Goal: Check status: Check status

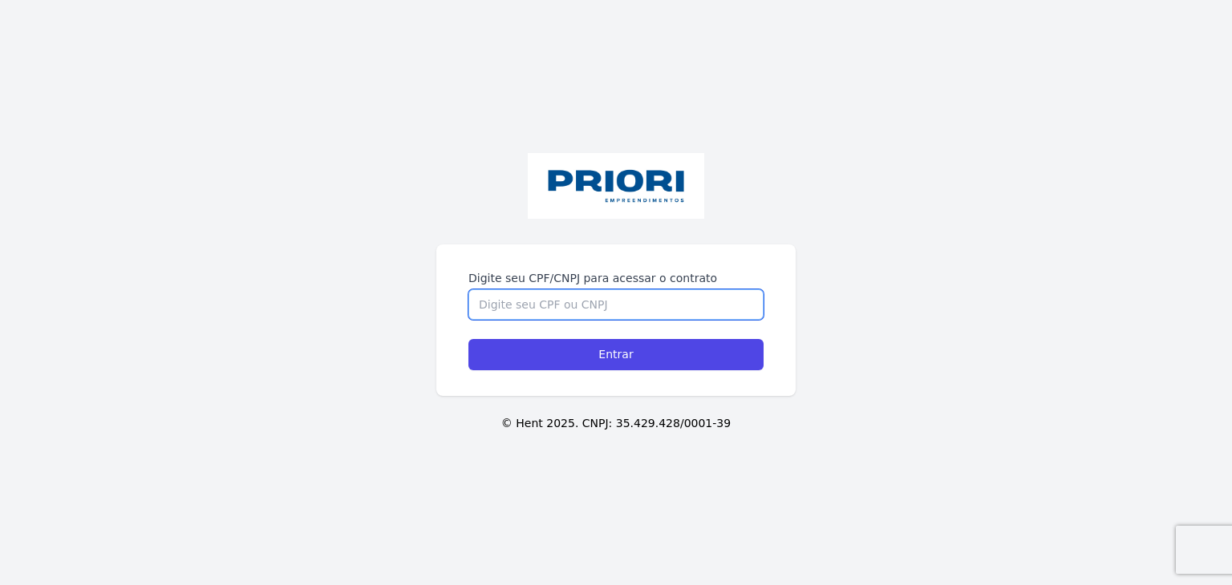
click at [574, 309] on input "Digite seu CPF/CNPJ para acessar o contrato" at bounding box center [615, 304] width 295 height 30
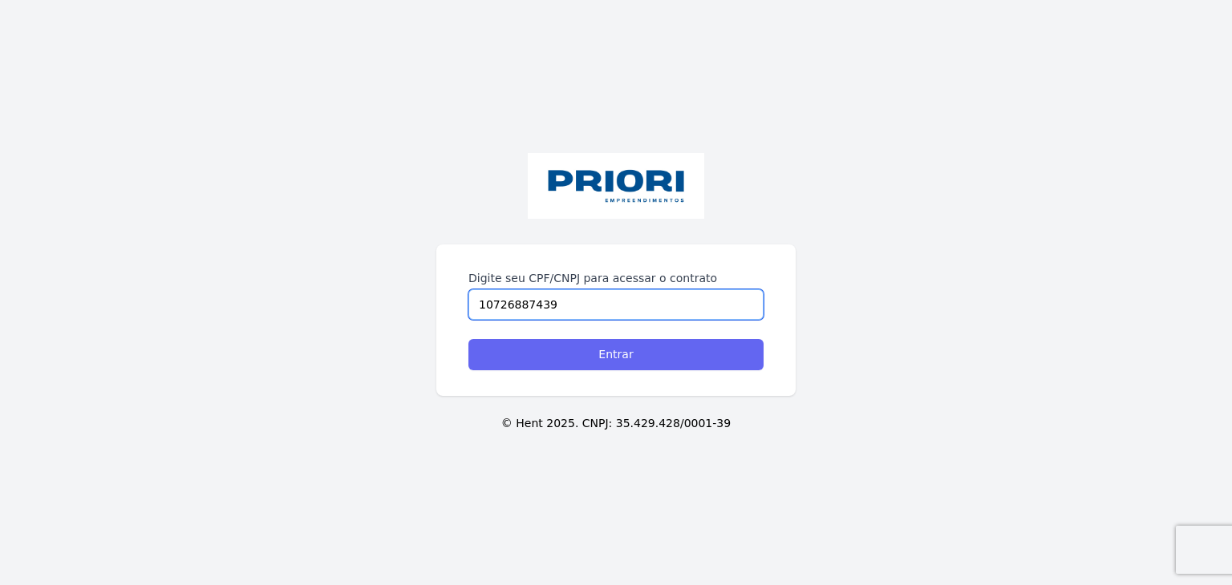
type input "10726887439"
click at [581, 358] on input "Entrar" at bounding box center [615, 354] width 295 height 31
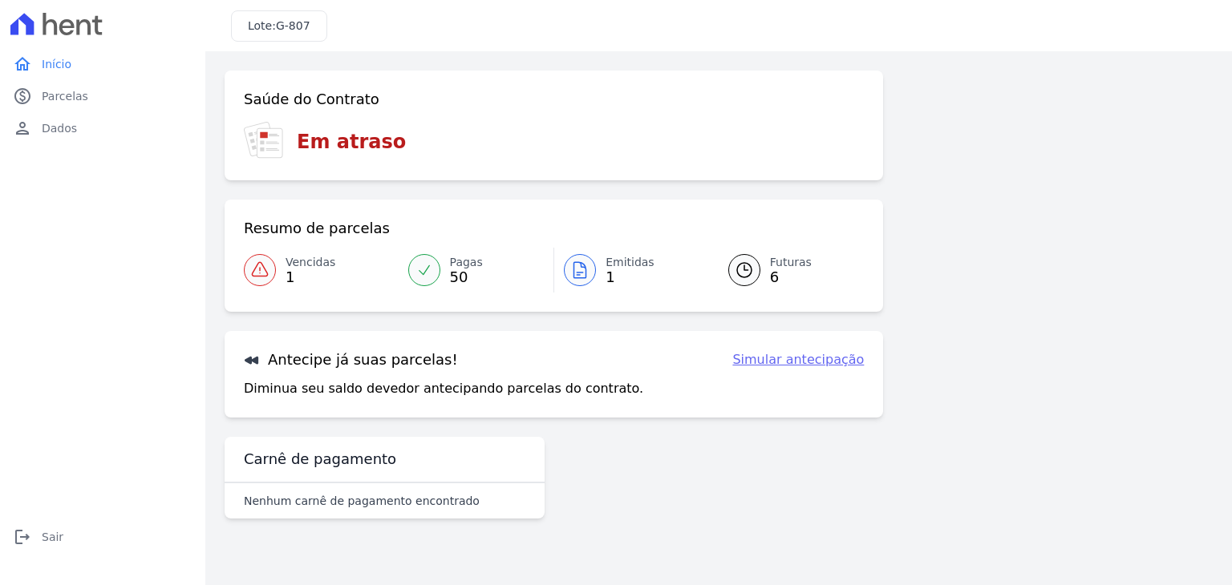
drag, startPoint x: 1231, startPoint y: 251, endPoint x: 490, endPoint y: 290, distance: 741.9
click at [1222, 459] on main "Login realizado com sucesso! Confirme os seus contatos Email [EMAIL_ADDRESS][DO…" at bounding box center [718, 318] width 1026 height 534
click at [784, 267] on span "Futuras" at bounding box center [791, 262] width 42 height 17
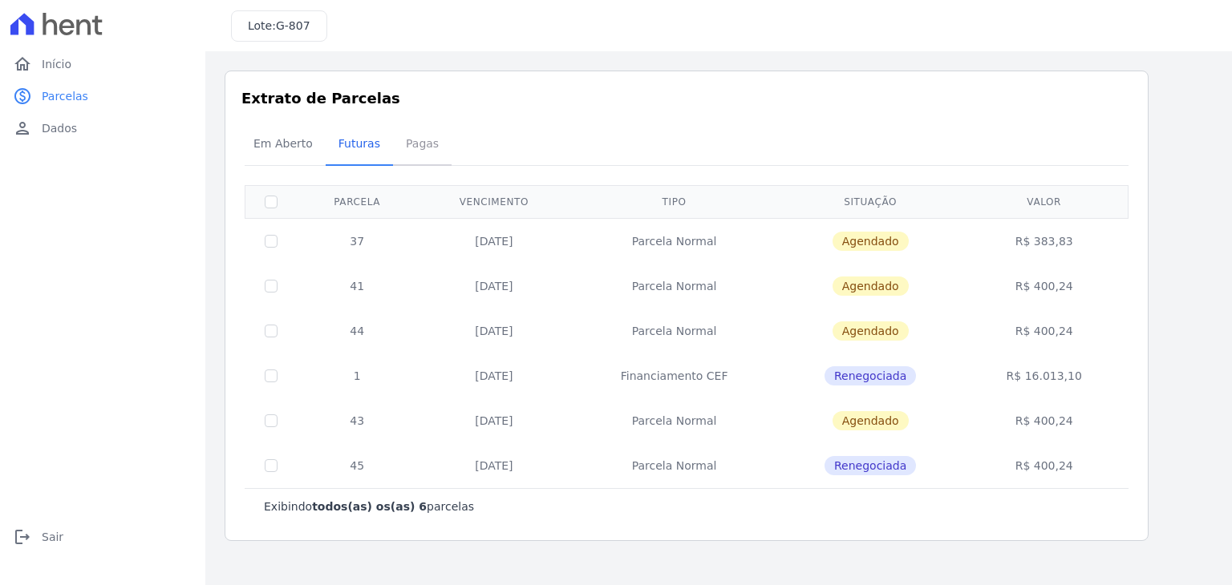
click at [415, 148] on span "Pagas" at bounding box center [422, 143] width 52 height 32
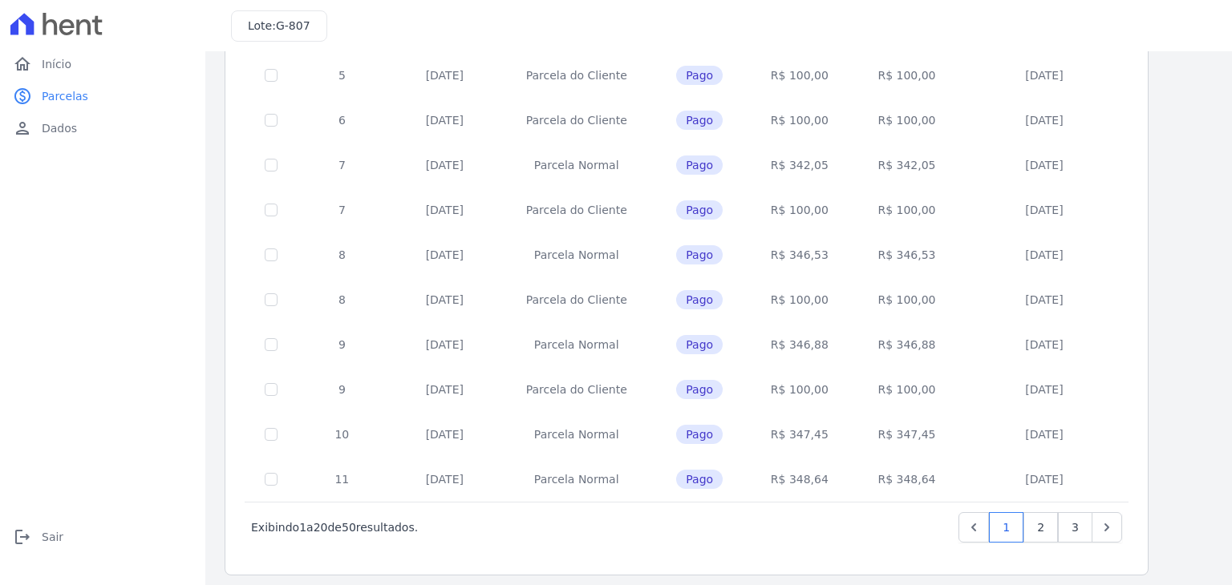
scroll to position [622, 0]
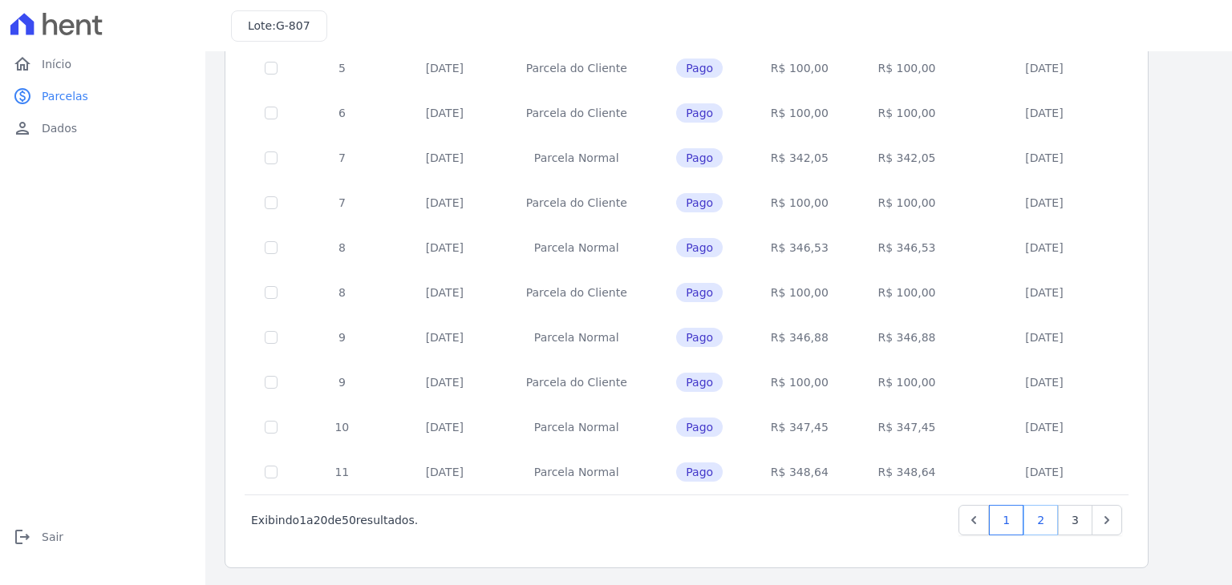
click at [1042, 523] on link "2" at bounding box center [1040, 520] width 34 height 30
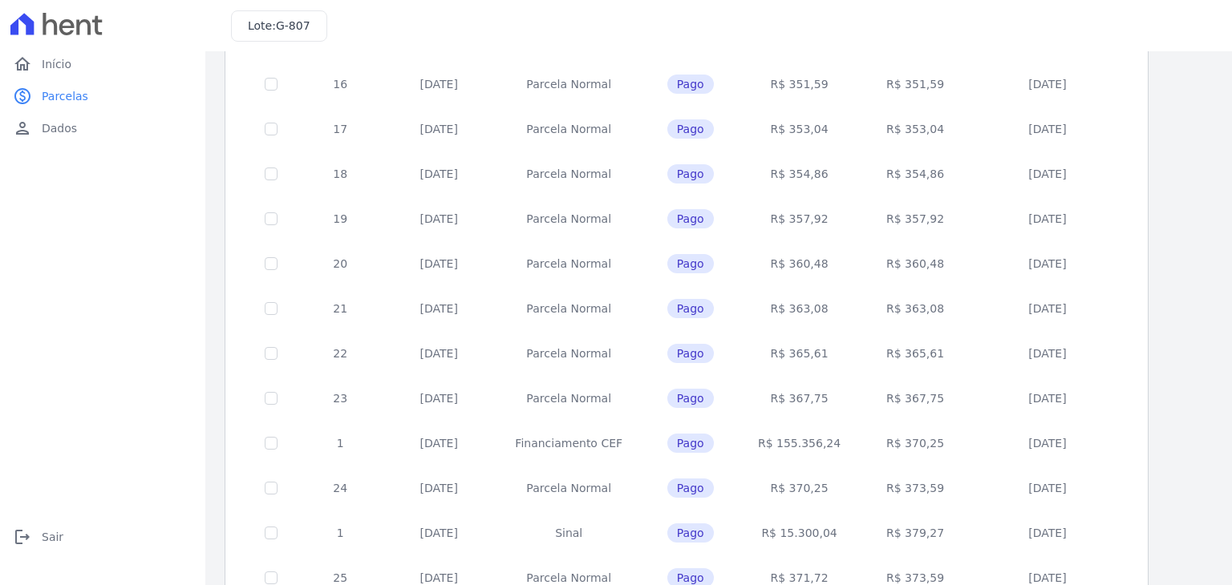
scroll to position [622, 0]
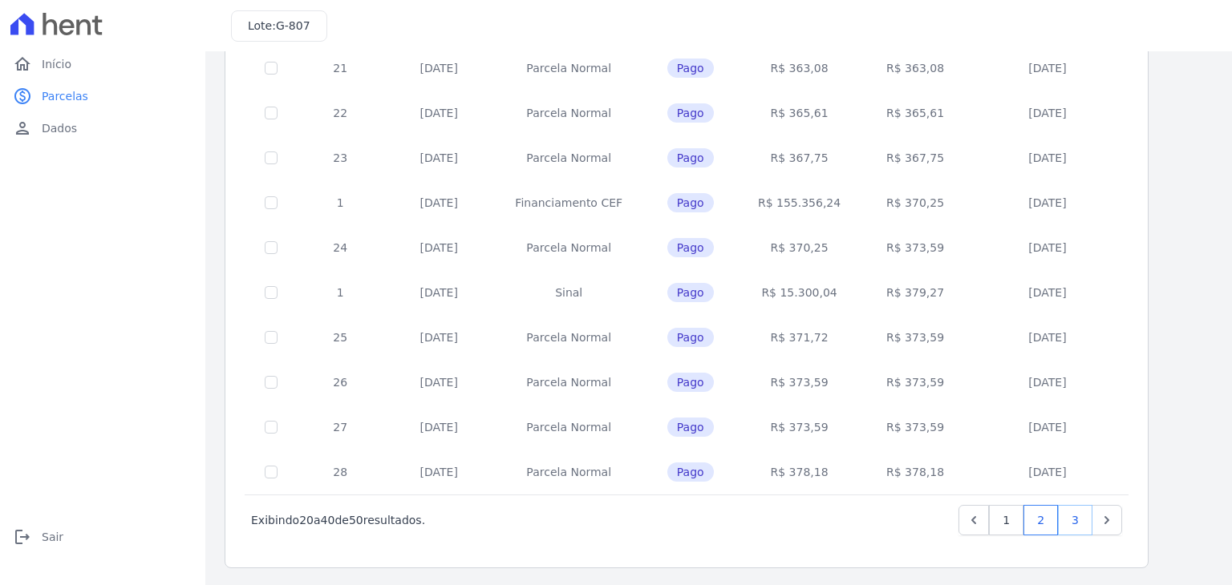
click at [1066, 521] on link "3" at bounding box center [1075, 520] width 34 height 30
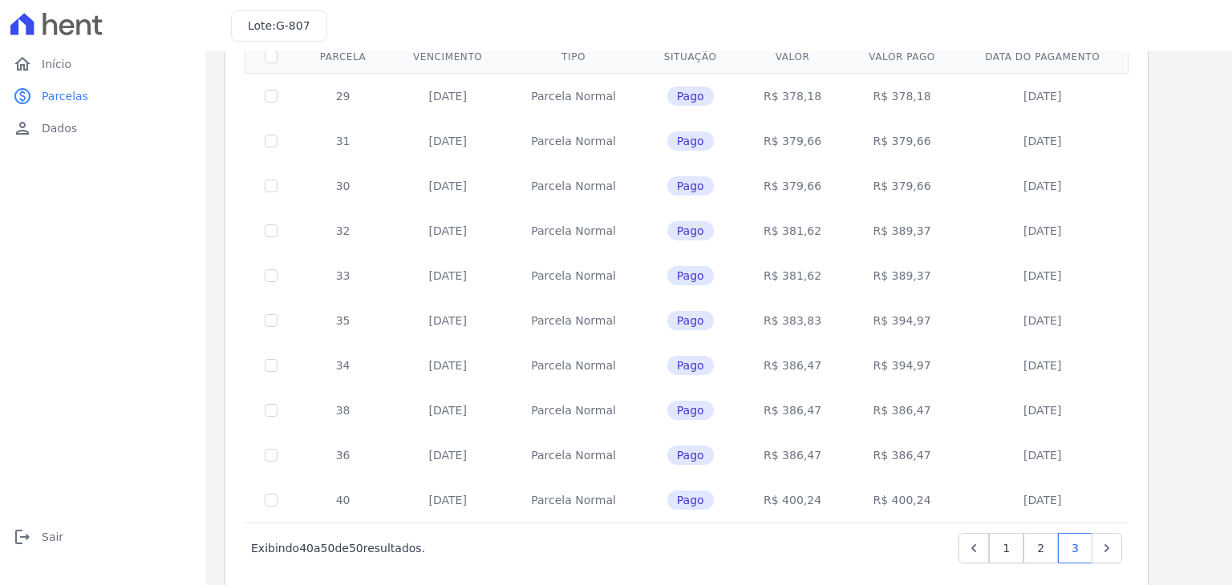
scroll to position [173, 0]
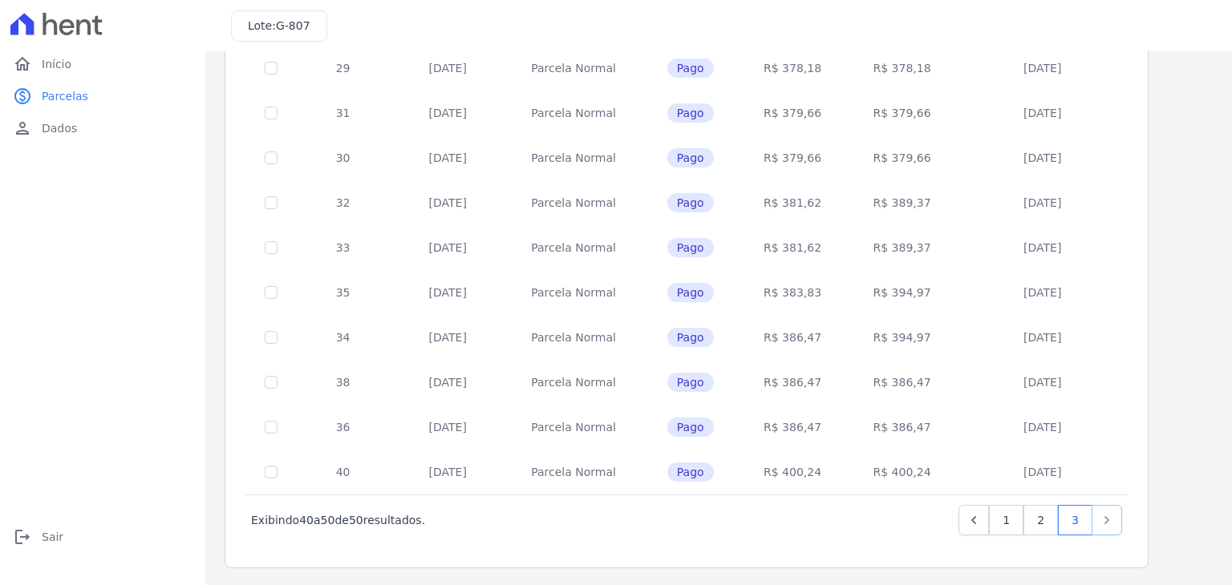
click at [1107, 520] on icon "Next" at bounding box center [1106, 520] width 5 height 8
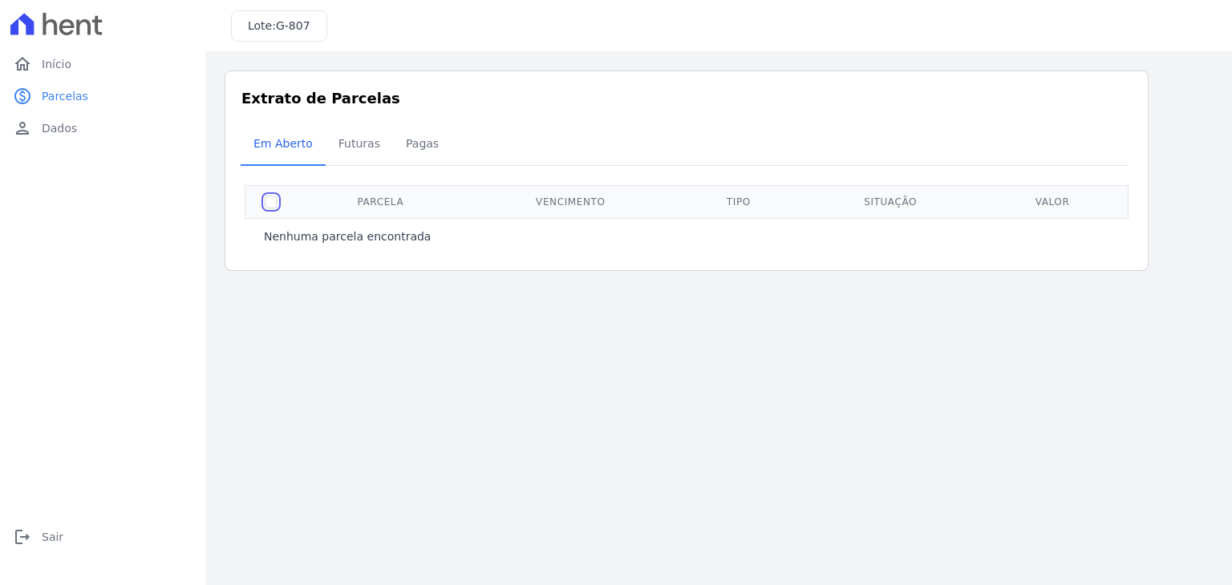
click at [269, 200] on input "checkbox" at bounding box center [271, 202] width 13 height 13
checkbox input "false"
click at [405, 155] on span "Pagas" at bounding box center [422, 143] width 52 height 32
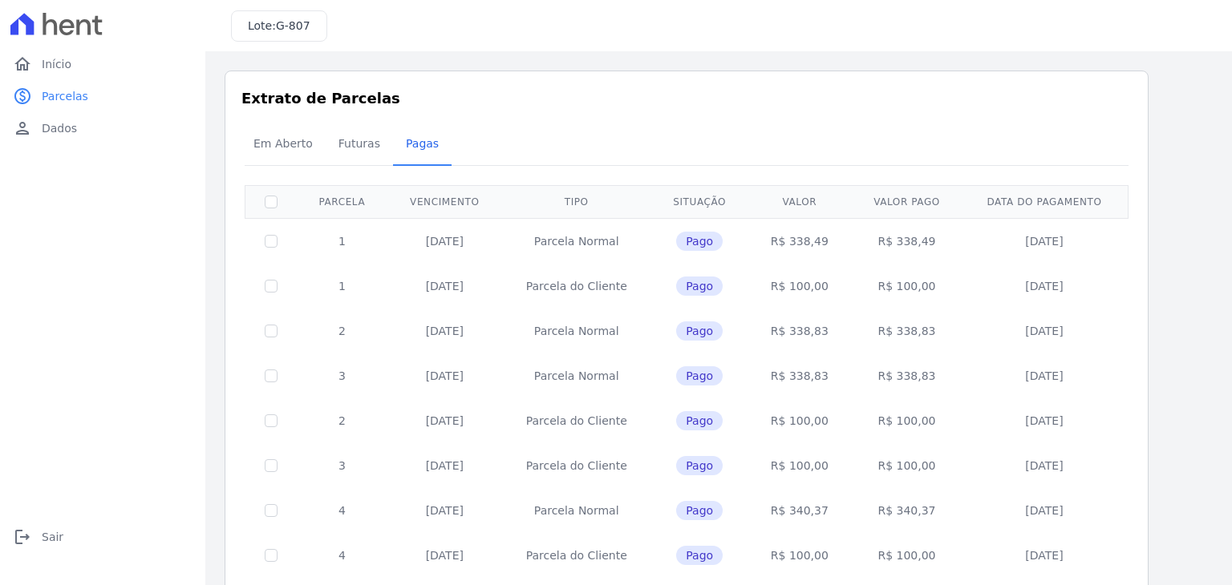
scroll to position [622, 0]
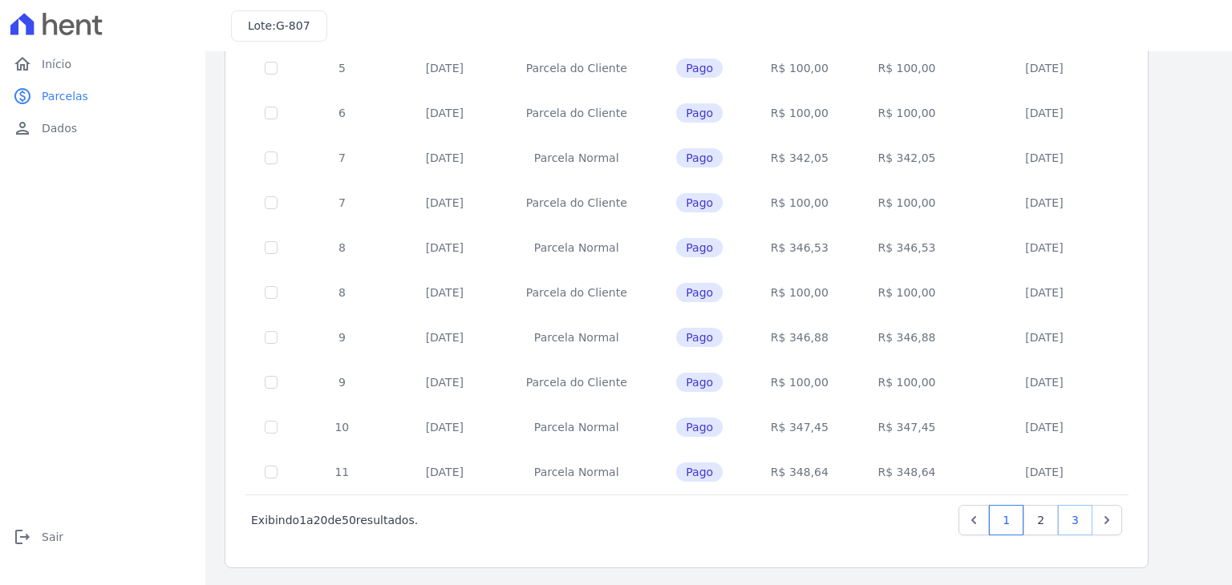
click at [1073, 523] on link "3" at bounding box center [1075, 520] width 34 height 30
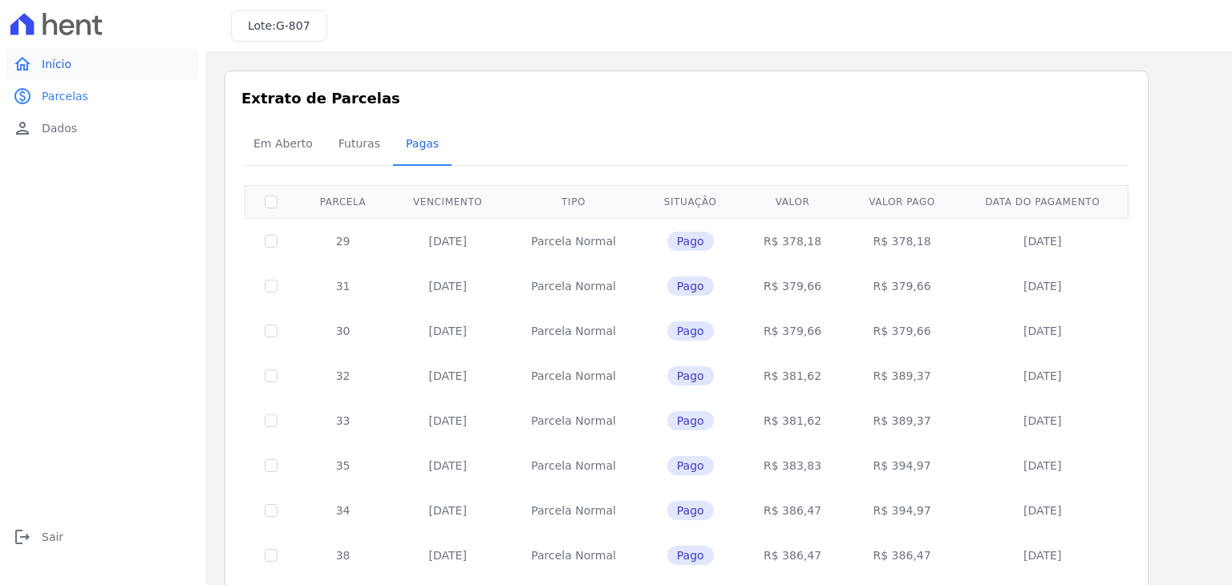
click at [48, 68] on span "Início" at bounding box center [57, 64] width 30 height 16
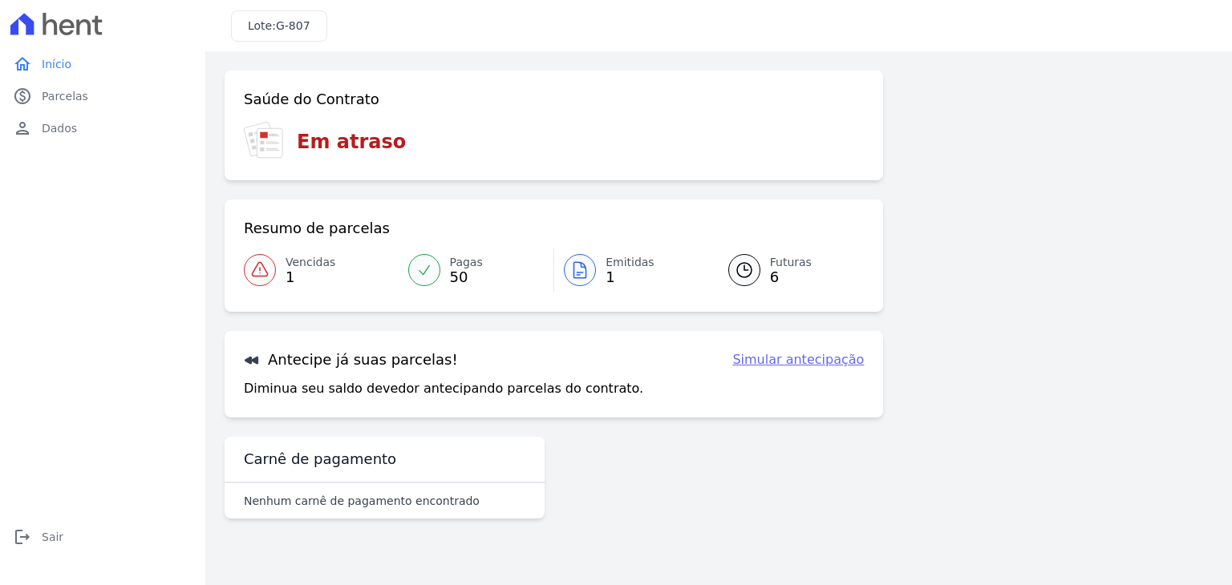
drag, startPoint x: 1231, startPoint y: 440, endPoint x: 1230, endPoint y: 216, distance: 224.5
click at [1230, 216] on div "Confirme os seus contatos Email [EMAIL_ADDRESS][DOMAIN_NAME] Phone [PHONE_NUMBE…" at bounding box center [718, 301] width 1026 height 500
click at [59, 95] on span "Parcelas" at bounding box center [65, 96] width 47 height 16
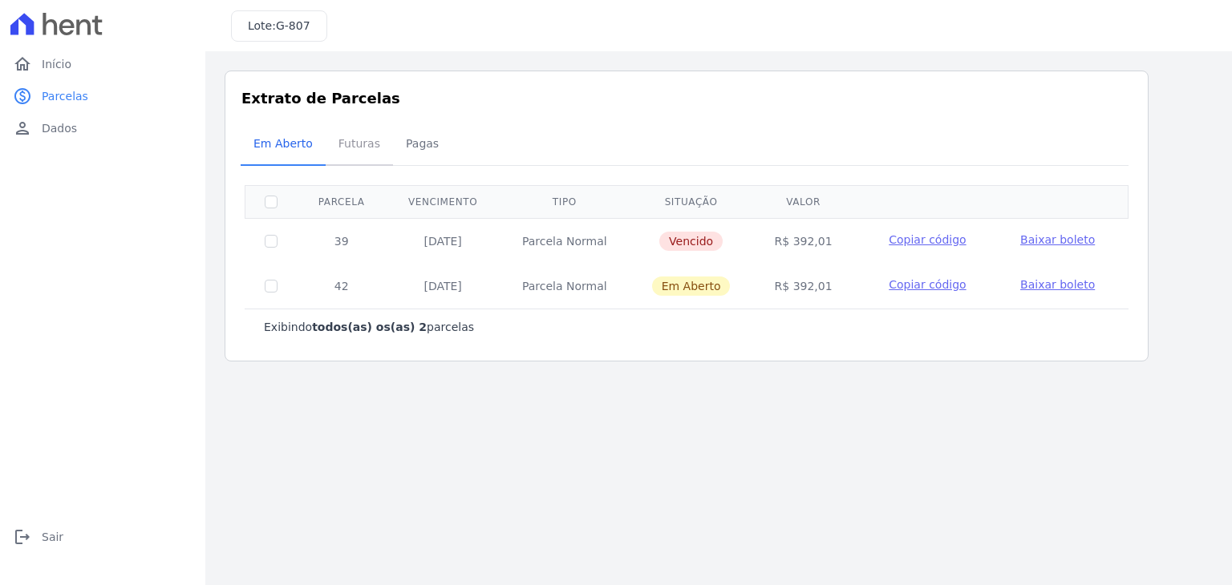
click at [366, 152] on span "Futuras" at bounding box center [359, 143] width 61 height 32
